Goal: Task Accomplishment & Management: Manage account settings

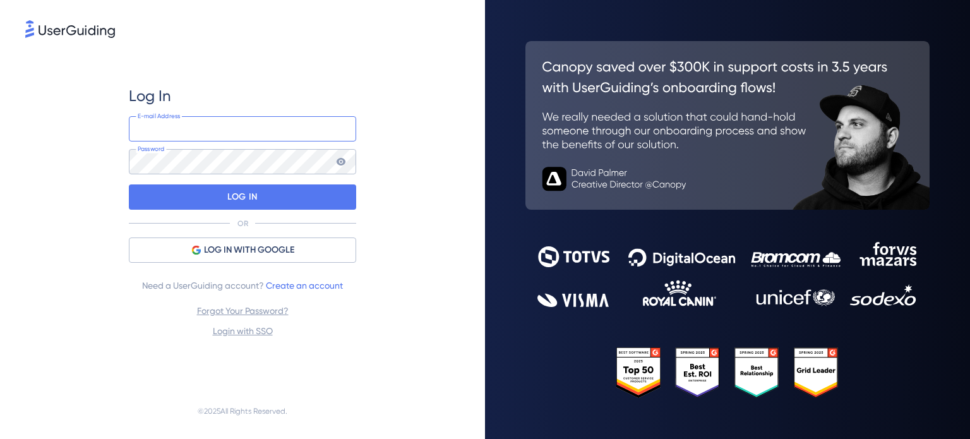
click at [193, 129] on input "email" at bounding box center [242, 128] width 227 height 25
paste input "[PERSON_NAME][EMAIL_ADDRESS][DOMAIN_NAME]"
type input "[PERSON_NAME][EMAIL_ADDRESS][DOMAIN_NAME]"
click at [400, 109] on div "Log In [PERSON_NAME][EMAIL_ADDRESS][DOMAIN_NAME] E-mail Address Password LOG IN…" at bounding box center [242, 211] width 434 height 343
click at [411, 163] on div "Log In [PERSON_NAME][EMAIL_ADDRESS][DOMAIN_NAME] E-mail Address Password LOG IN…" at bounding box center [242, 211] width 434 height 343
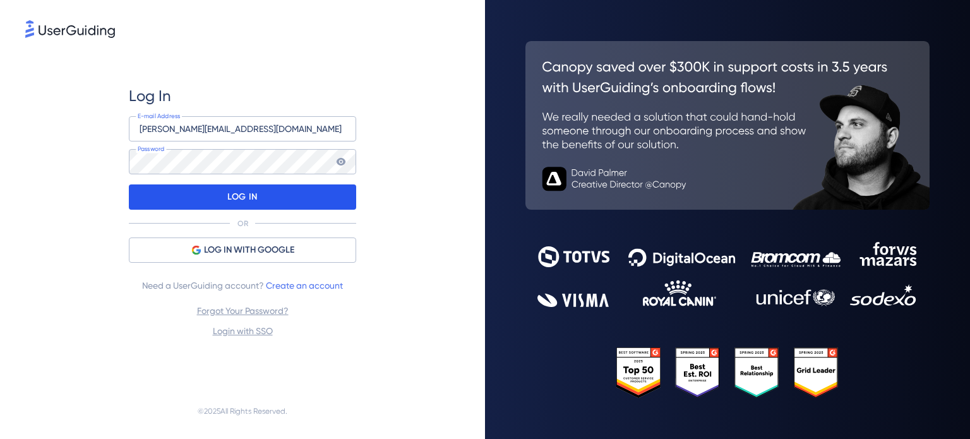
click at [285, 203] on div "LOG IN" at bounding box center [242, 196] width 227 height 25
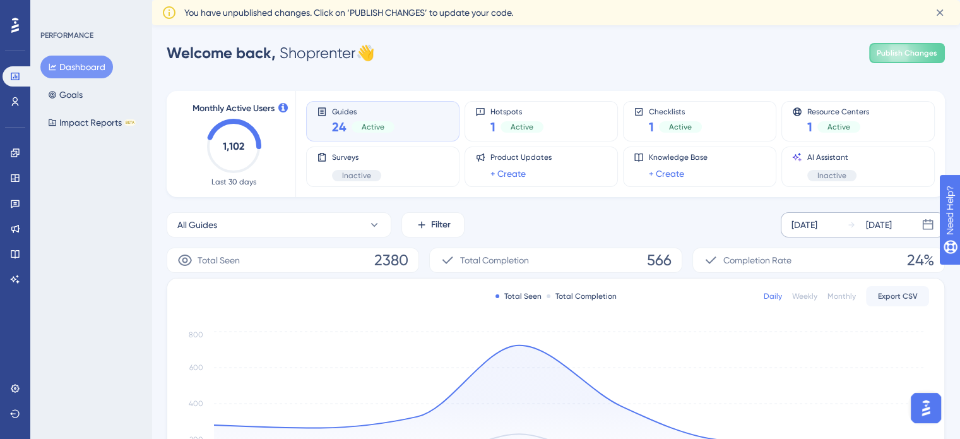
click at [865, 221] on div "[DATE]" at bounding box center [869, 224] width 45 height 15
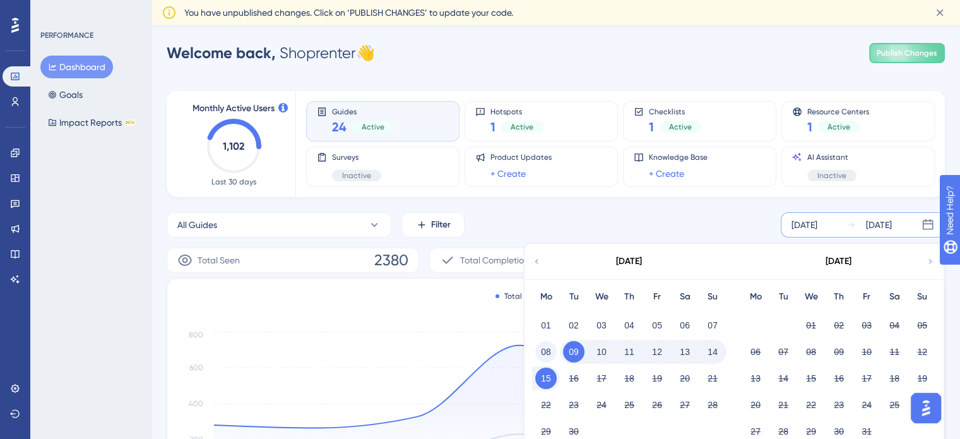
click at [546, 352] on button "08" at bounding box center [545, 351] width 21 height 21
click at [715, 355] on button "14" at bounding box center [712, 351] width 21 height 21
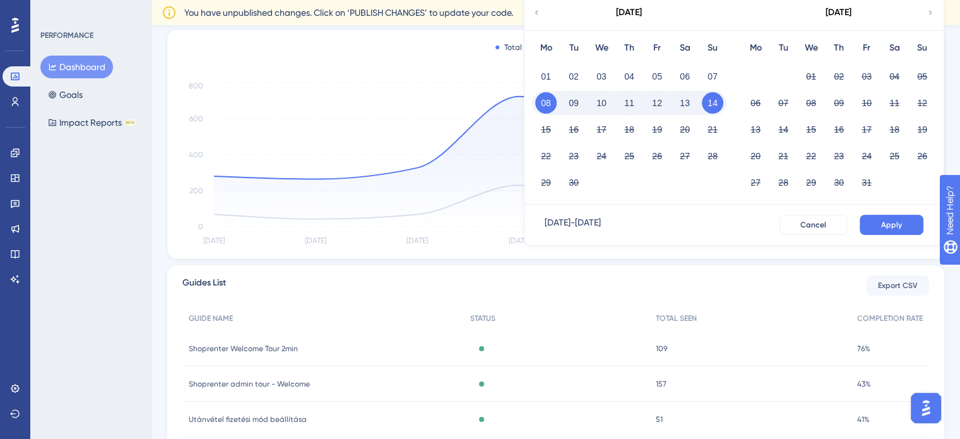
scroll to position [252, 0]
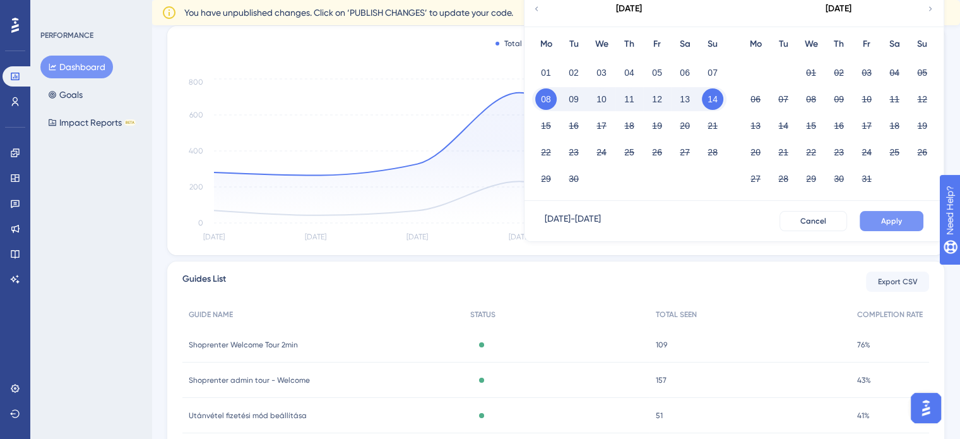
click at [891, 222] on span "Apply" at bounding box center [891, 221] width 21 height 10
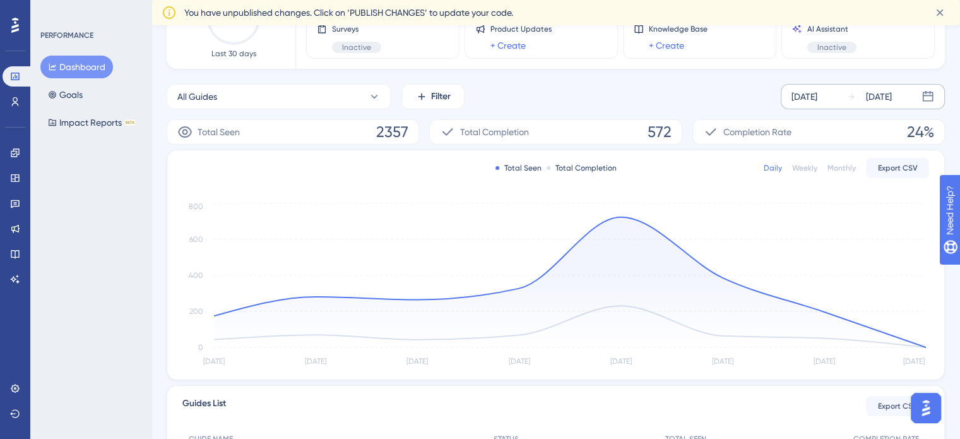
scroll to position [126, 0]
